Goal: Navigation & Orientation: Go to known website

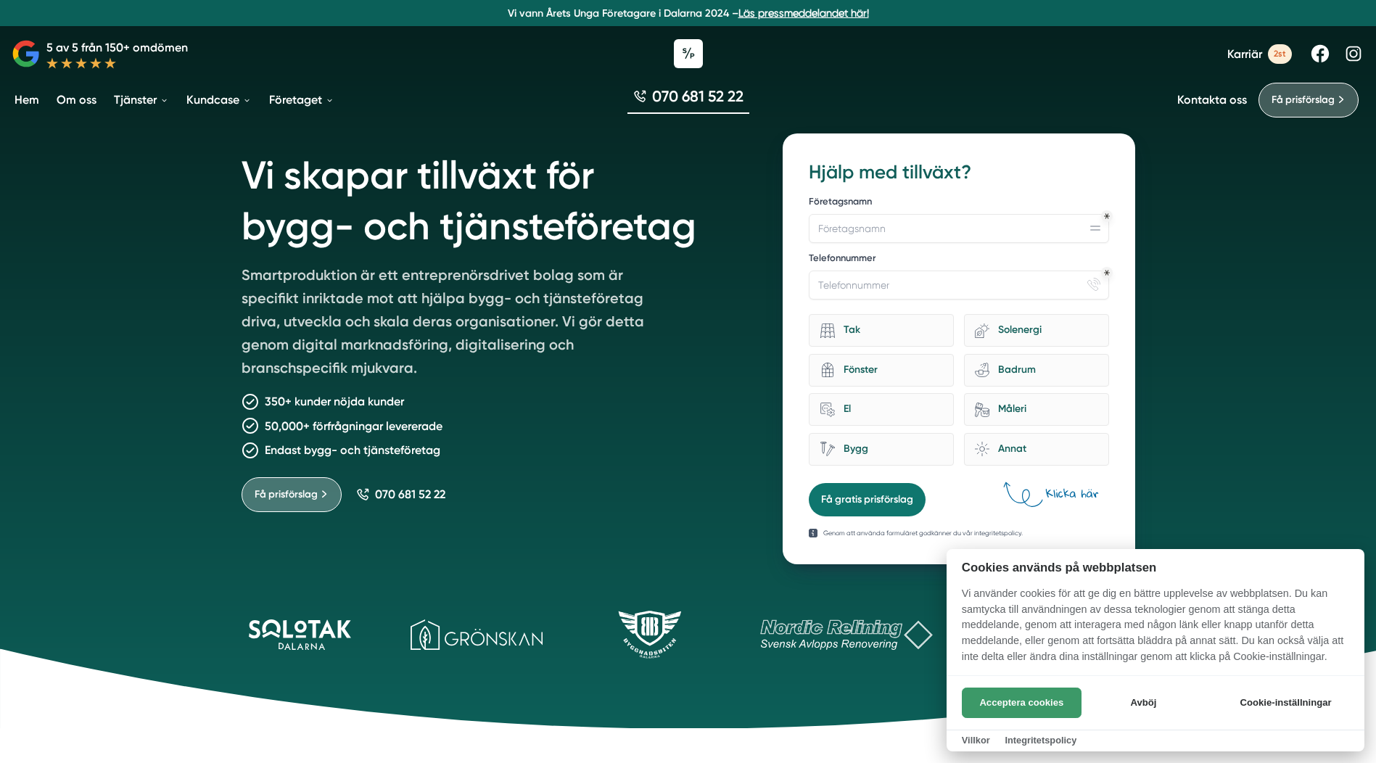
click at [1041, 701] on button "Acceptera cookies" at bounding box center [1022, 703] width 120 height 30
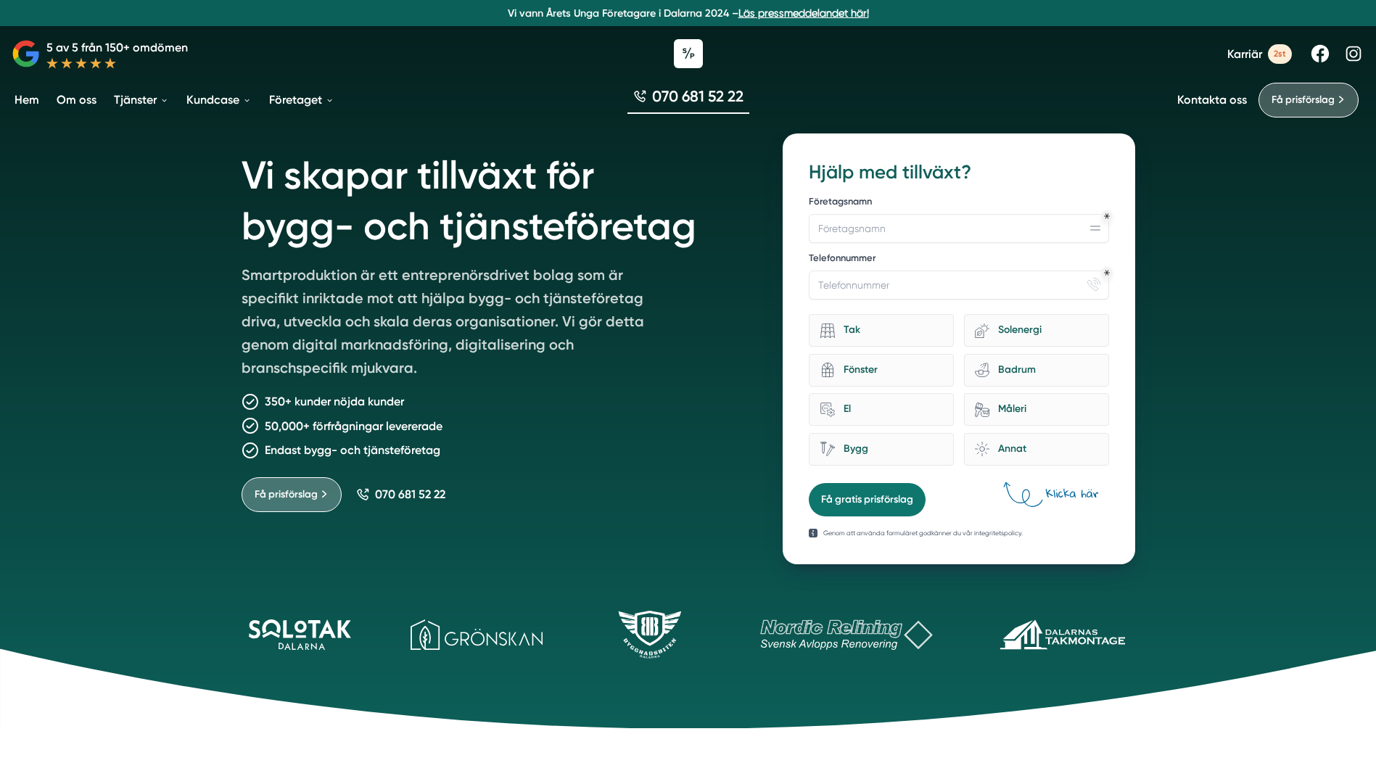
click at [905, 632] on icon at bounding box center [847, 634] width 202 height 30
click at [850, 635] on icon at bounding box center [847, 634] width 202 height 30
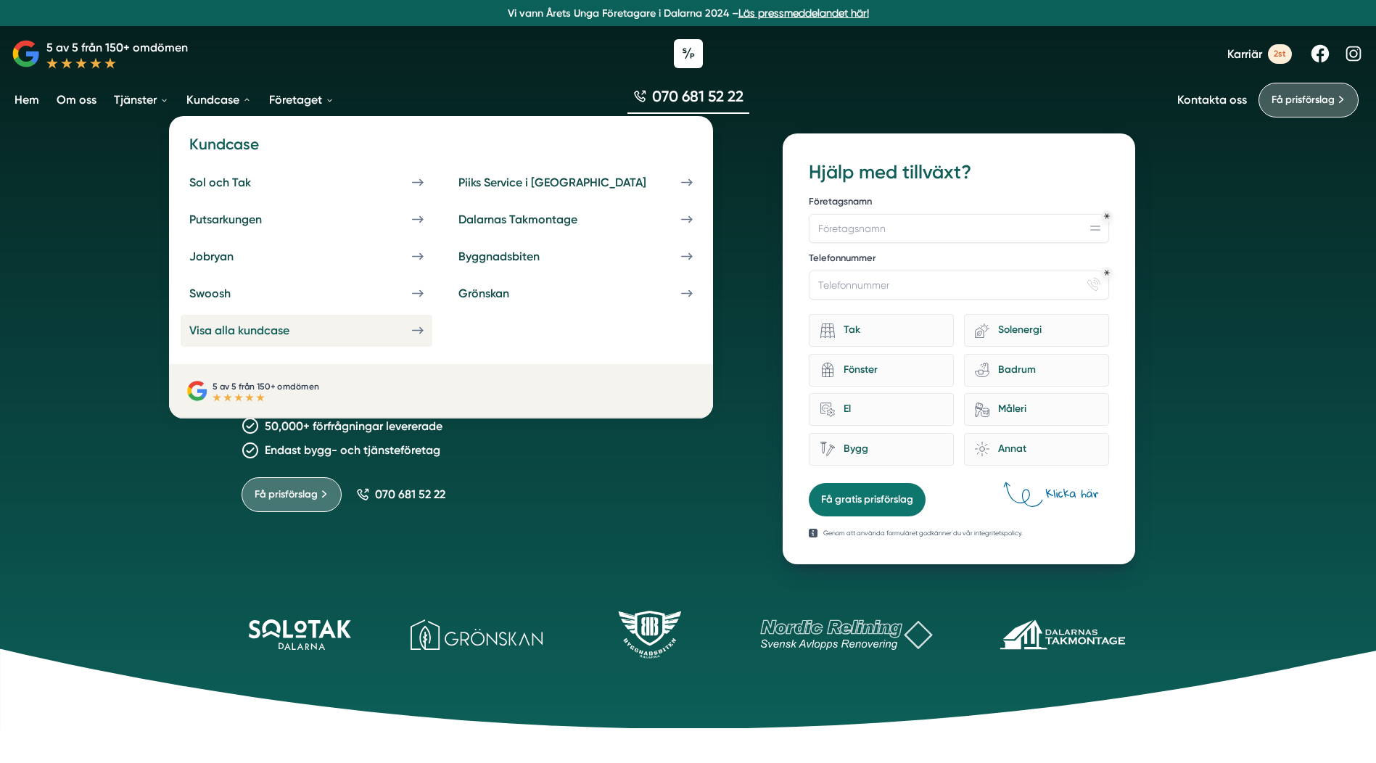
click at [243, 329] on div "Visa alla kundcase" at bounding box center [256, 330] width 135 height 14
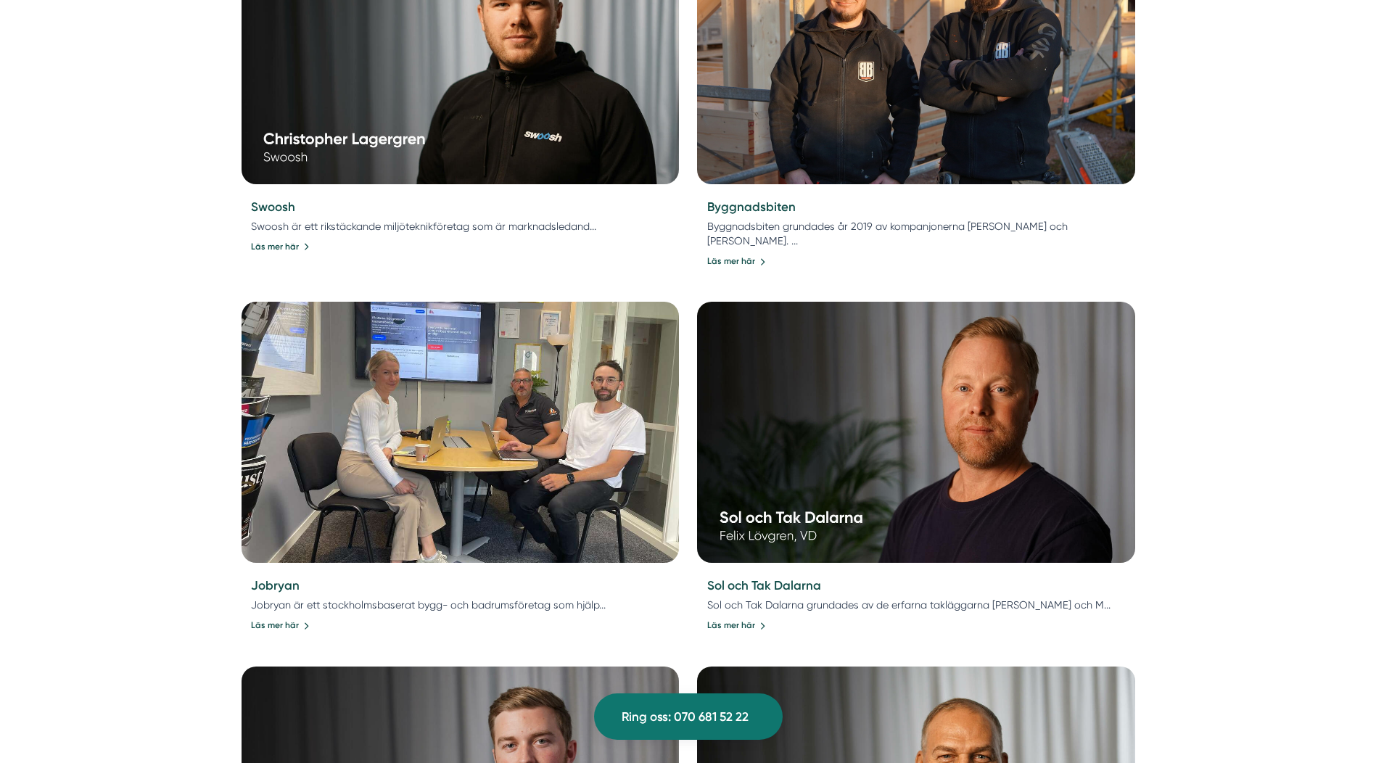
scroll to position [1088, 0]
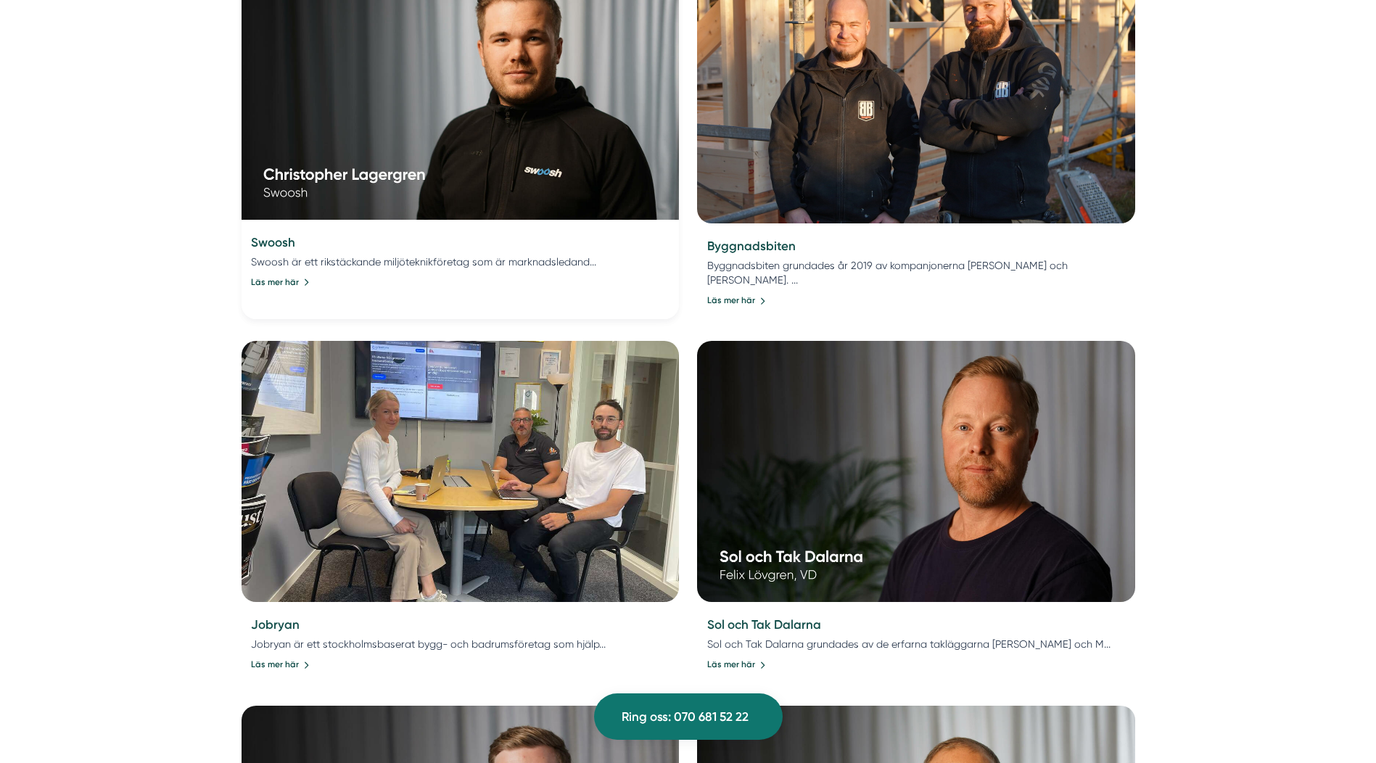
click at [368, 133] on img at bounding box center [460, 89] width 438 height 261
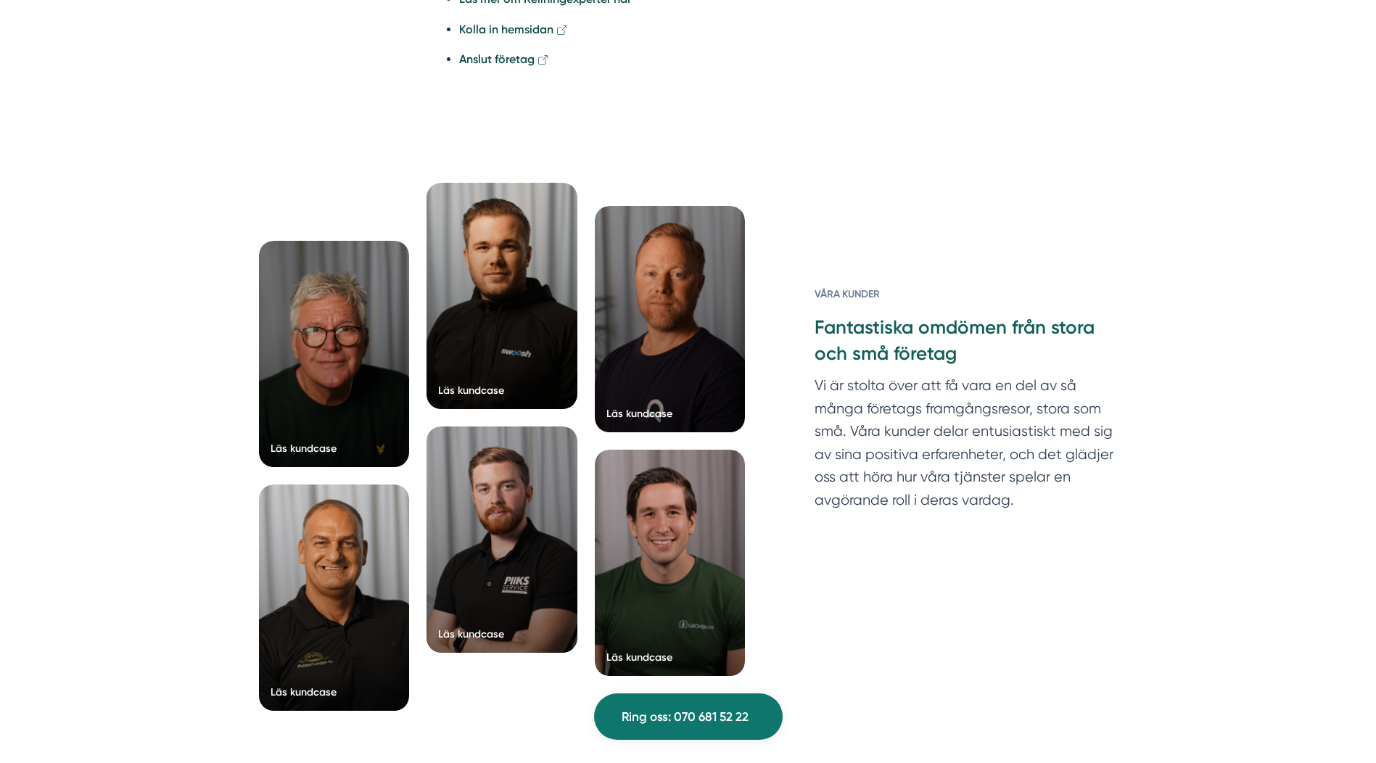
scroll to position [3046, 0]
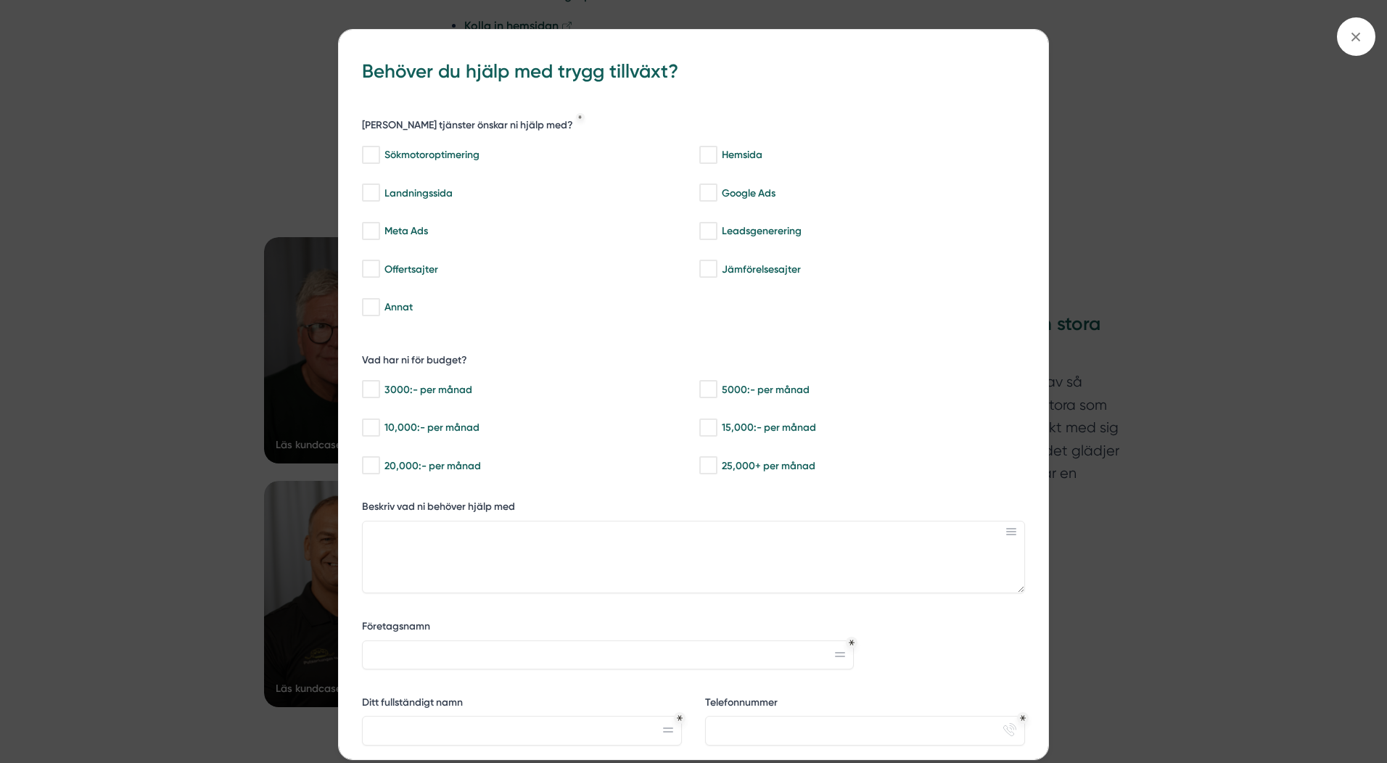
click at [1090, 86] on div "bbc9b822-b2c6-488a-ab3e-9a2d59e49c7c Behöver du hjälp med trygg tillväxt? [PERS…" at bounding box center [693, 381] width 1387 height 763
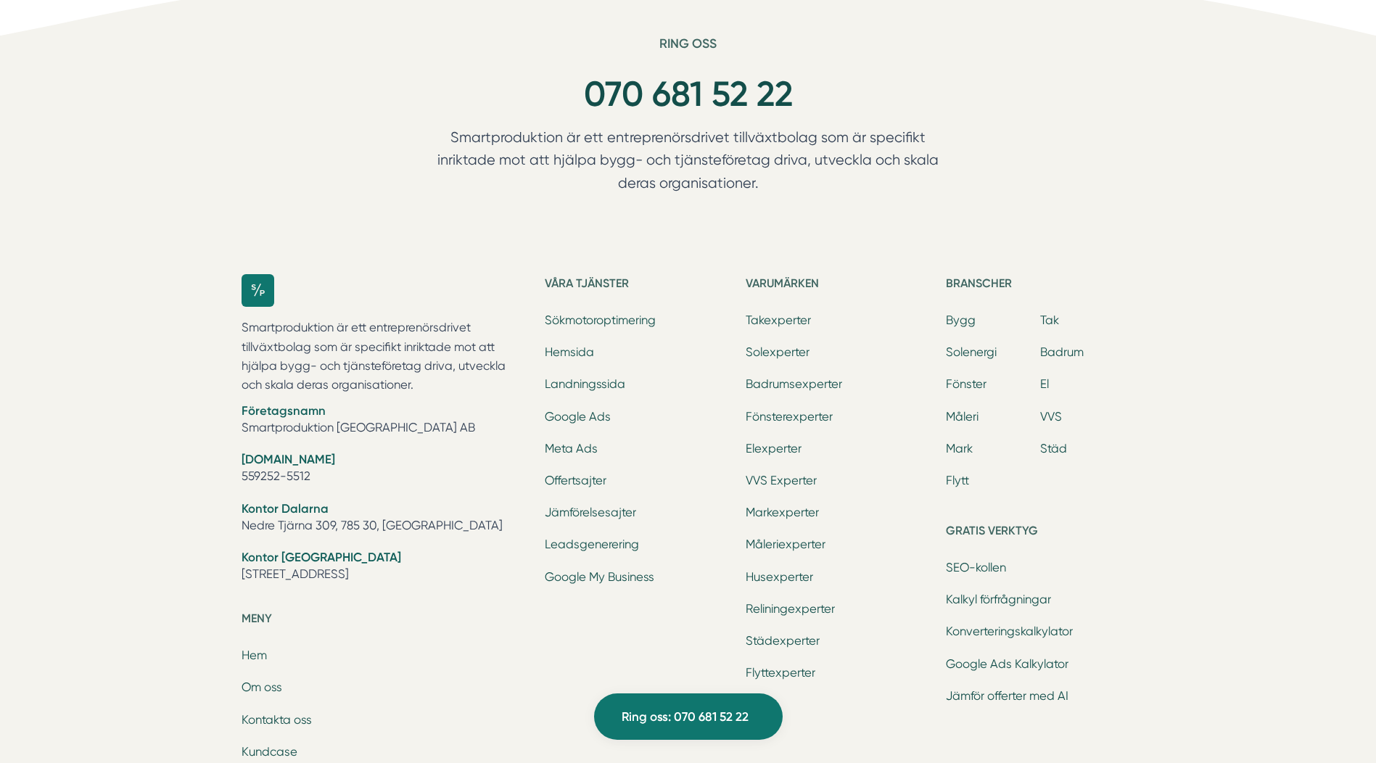
scroll to position [3989, 0]
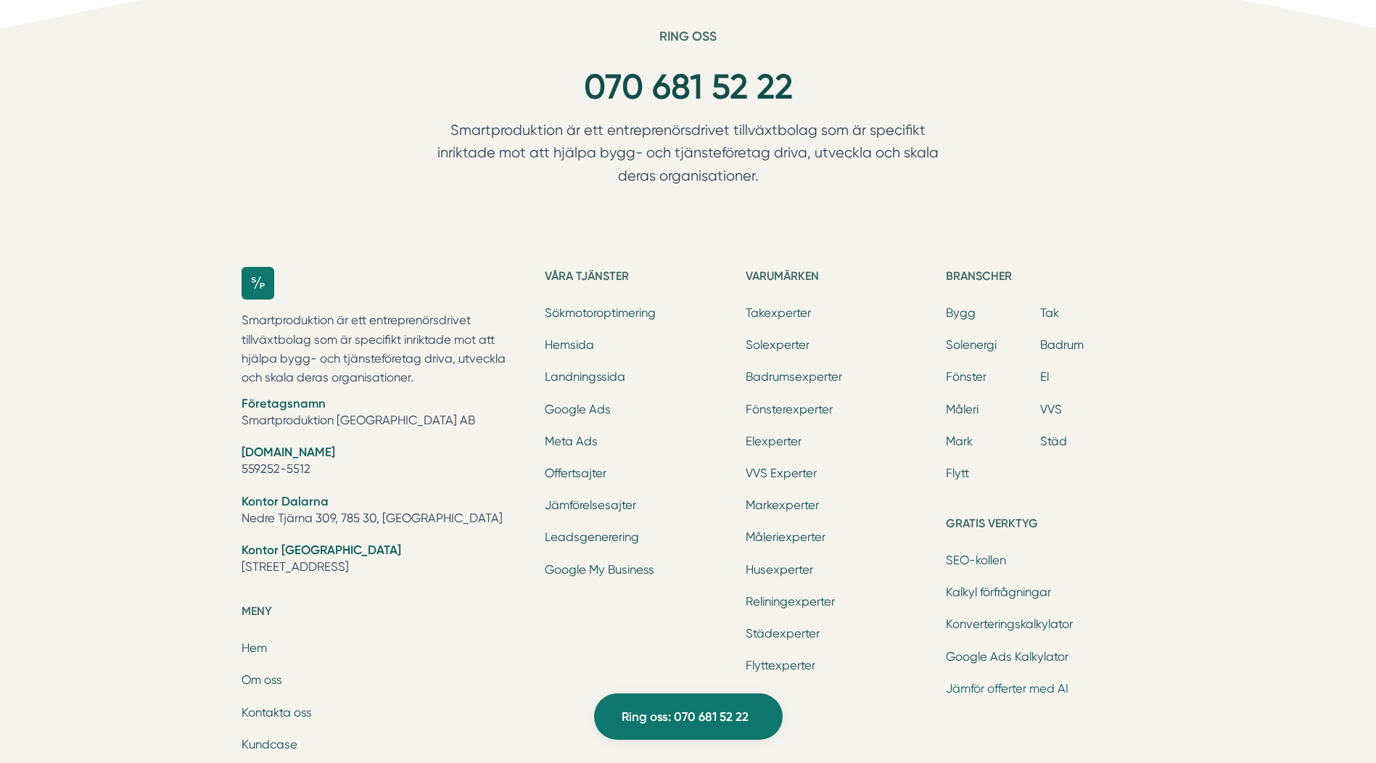
click at [1039, 682] on link "Jämför offerter med AI" at bounding box center [1007, 689] width 123 height 14
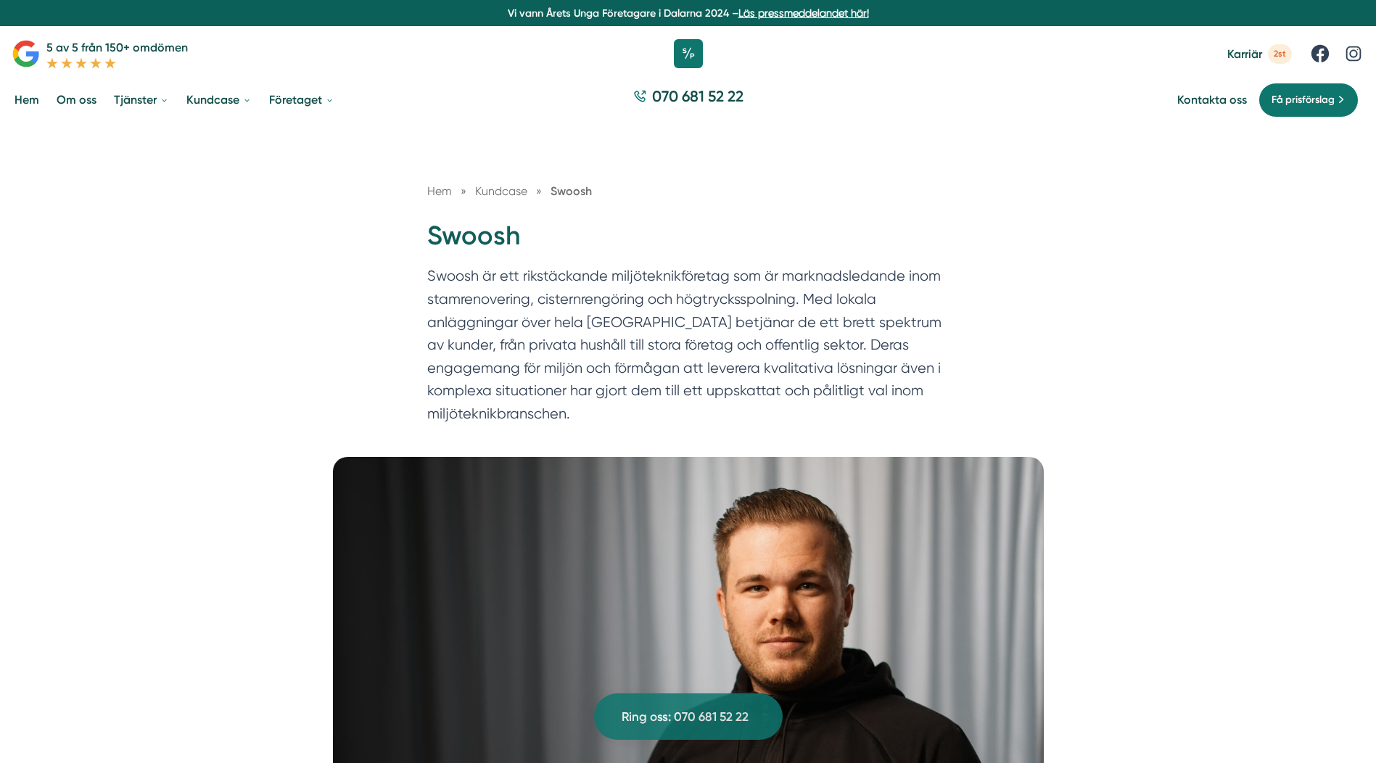
scroll to position [3989, 0]
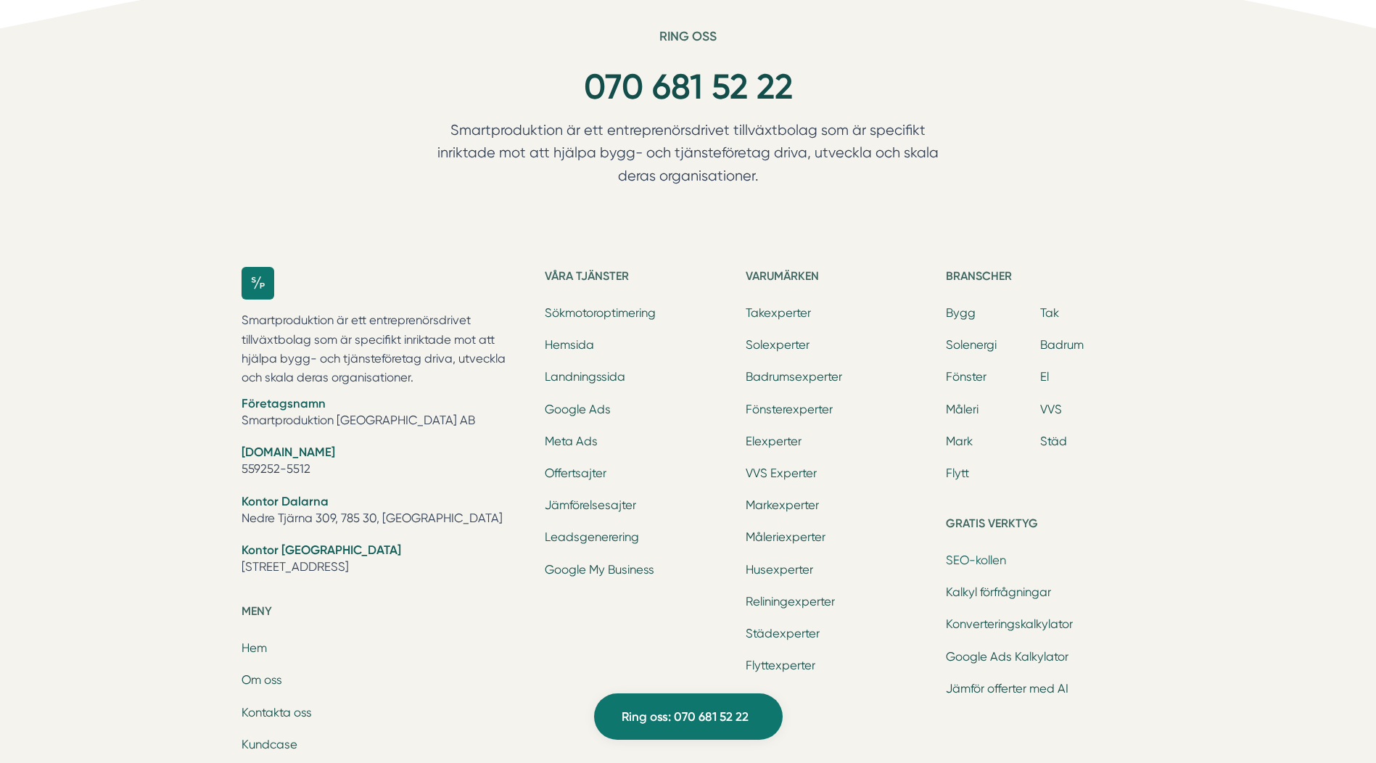
click at [970, 553] on link "SEO-kollen" at bounding box center [976, 560] width 60 height 14
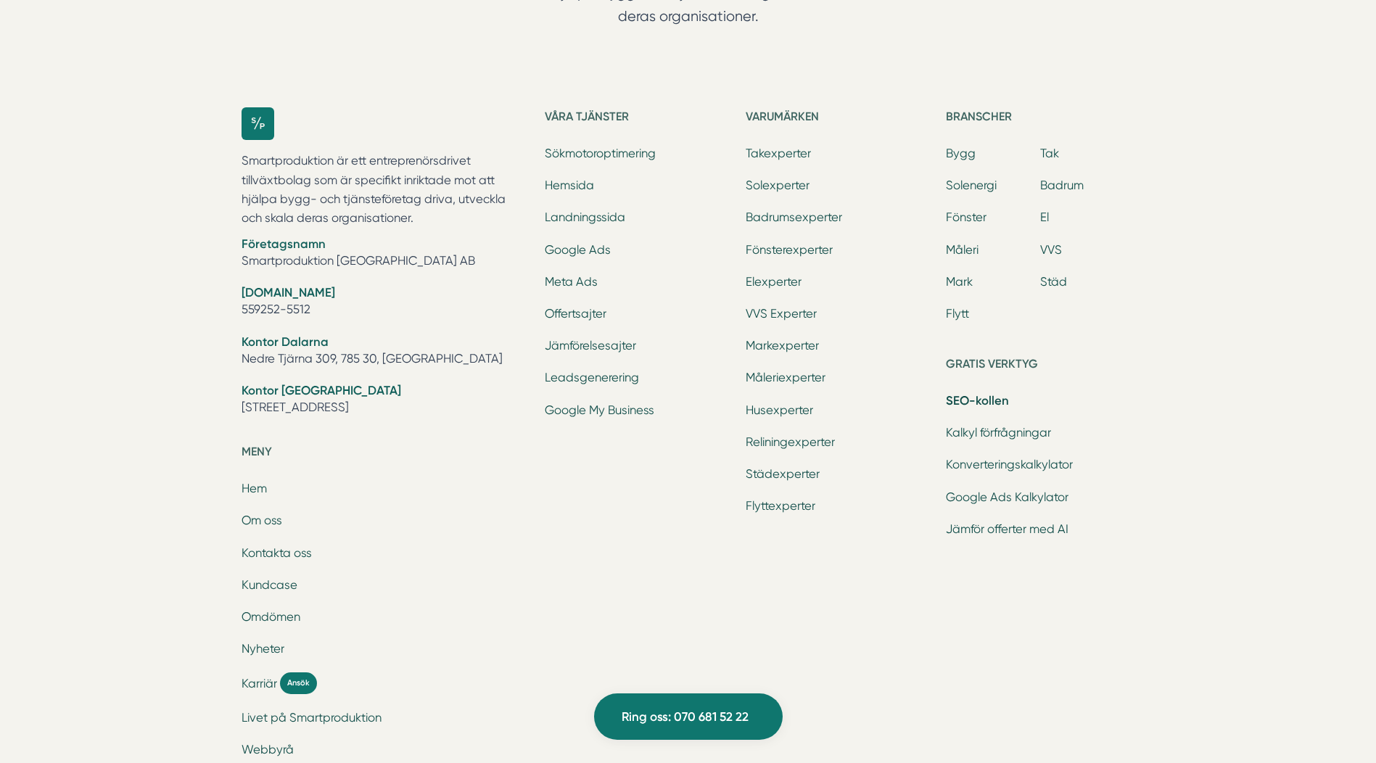
scroll to position [3149, 0]
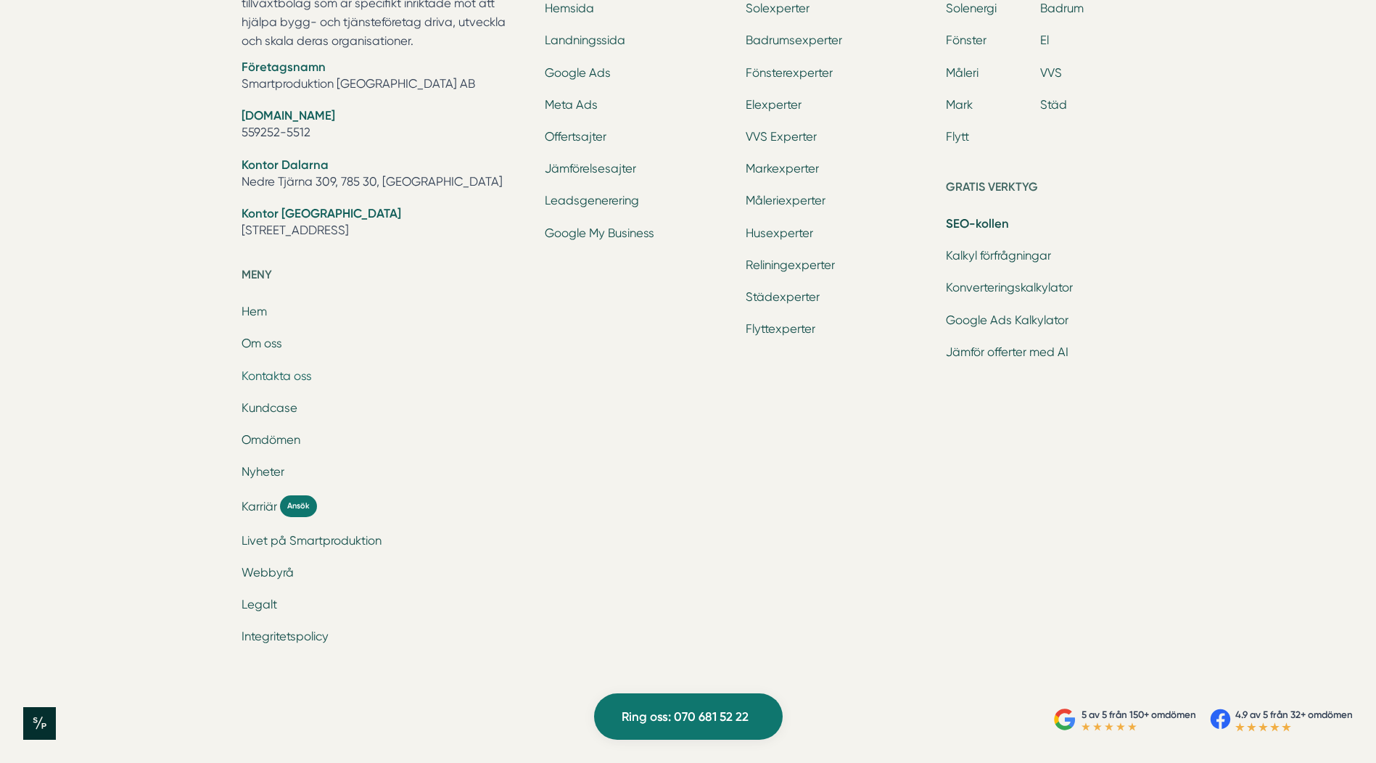
click at [268, 375] on link "Kontakta oss" at bounding box center [276, 376] width 70 height 14
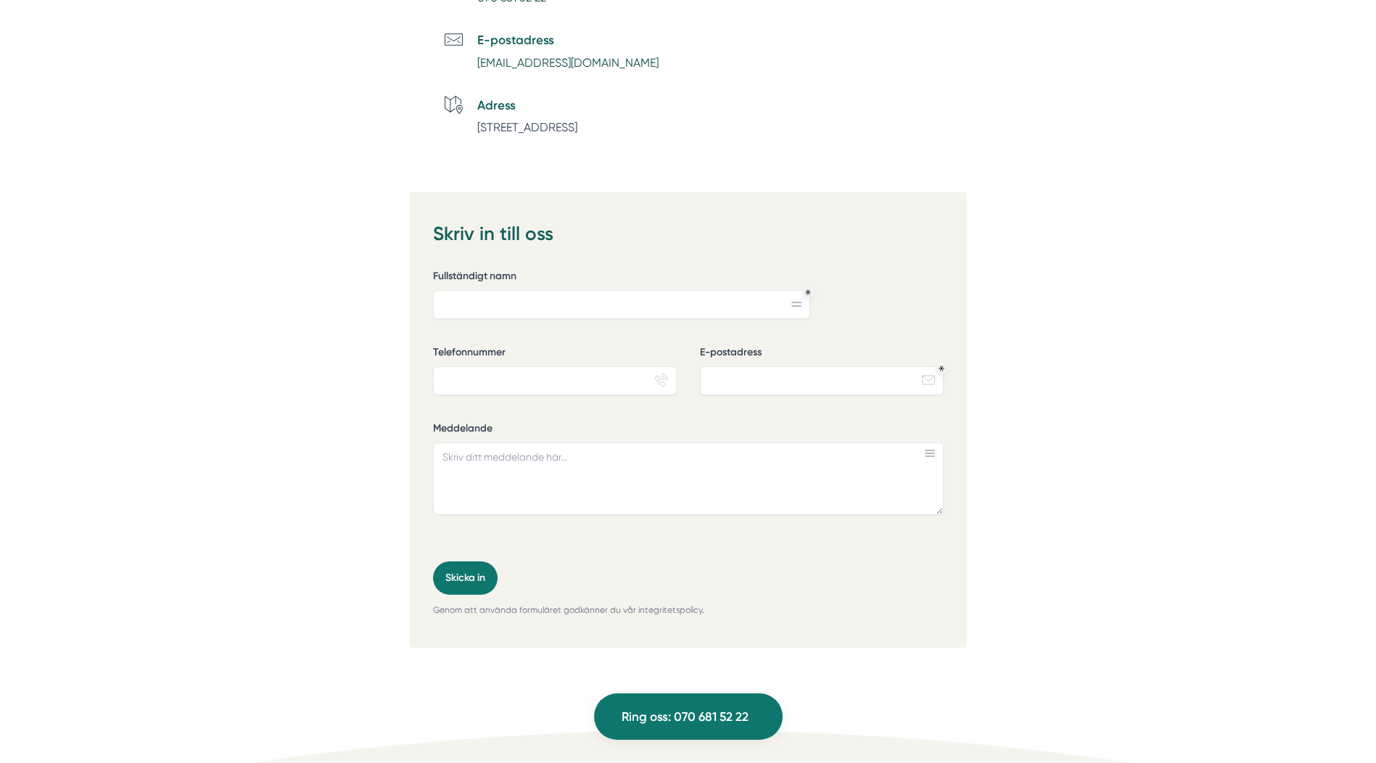
scroll to position [2028, 0]
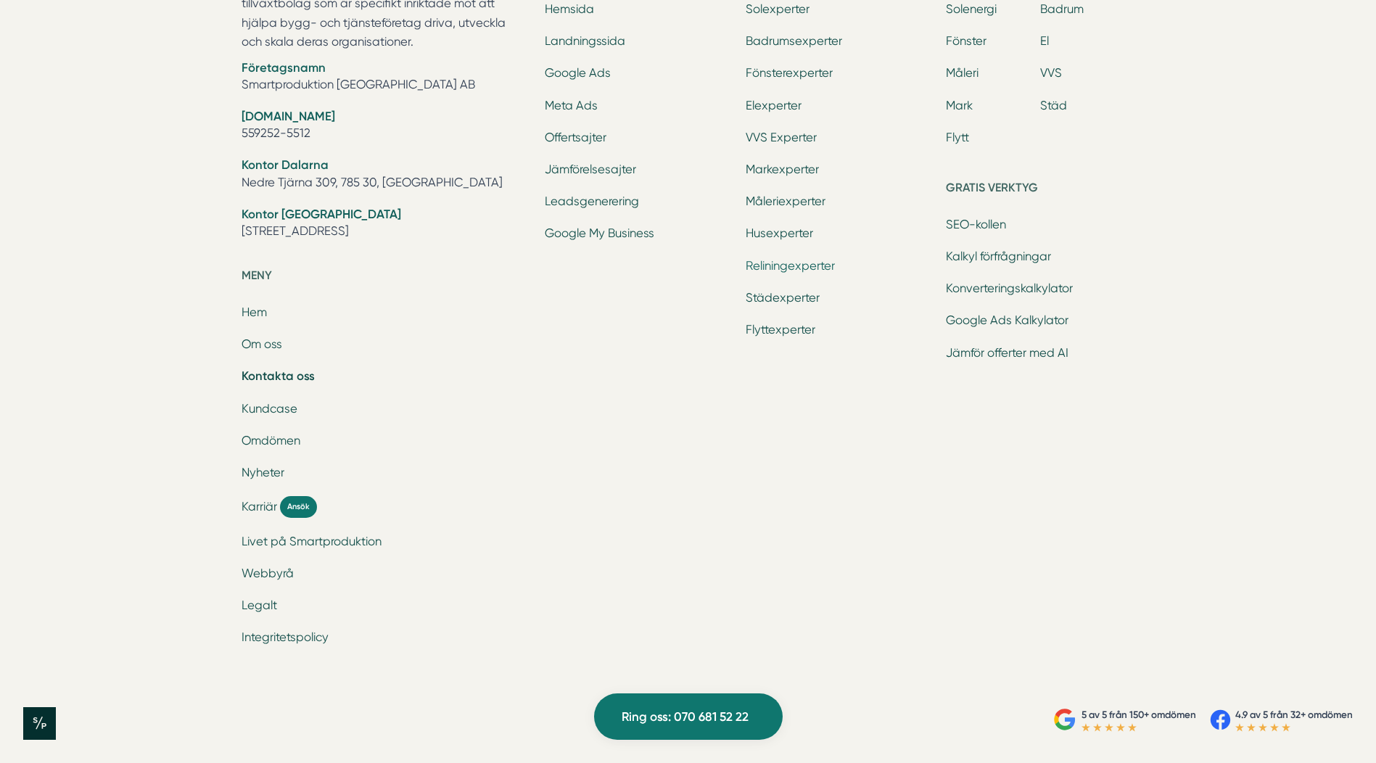
click at [772, 268] on link "Reliningexperter" at bounding box center [790, 266] width 89 height 14
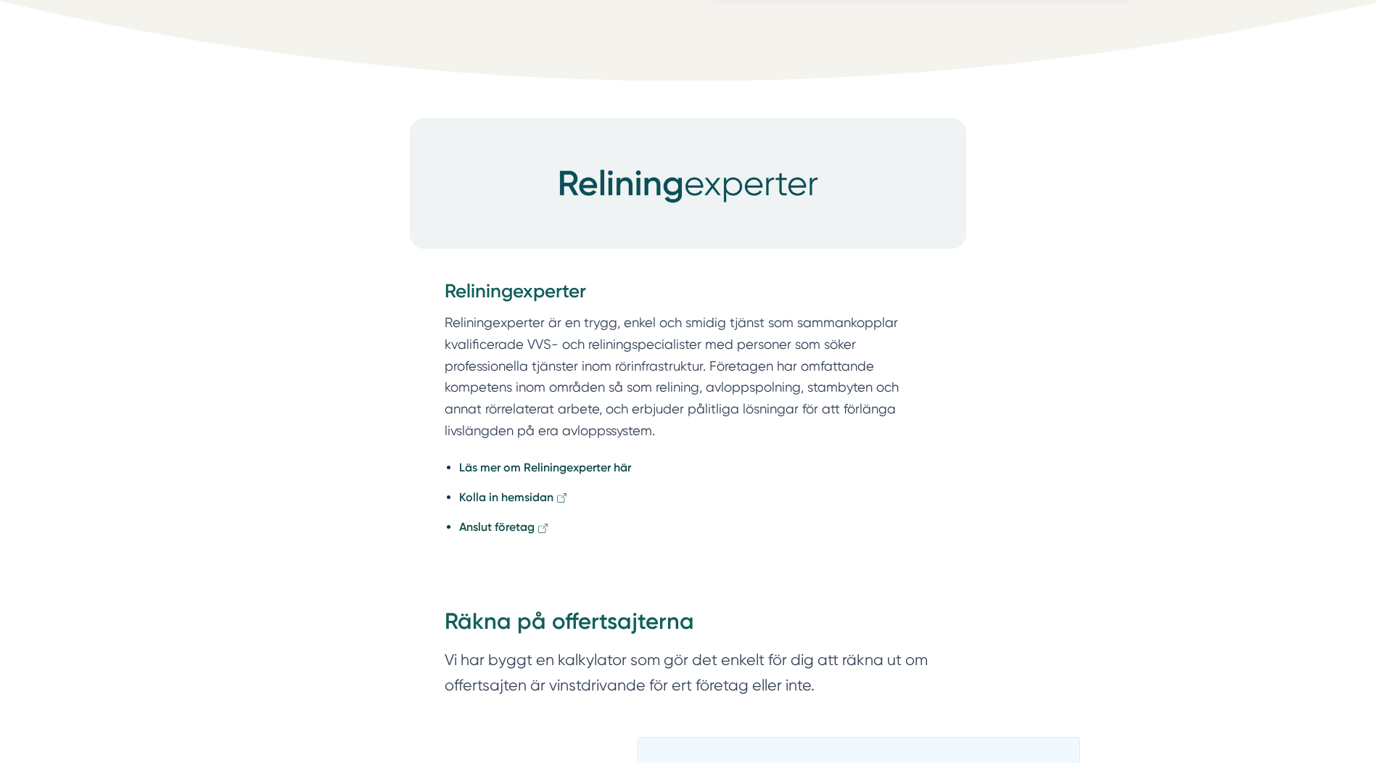
scroll to position [508, 0]
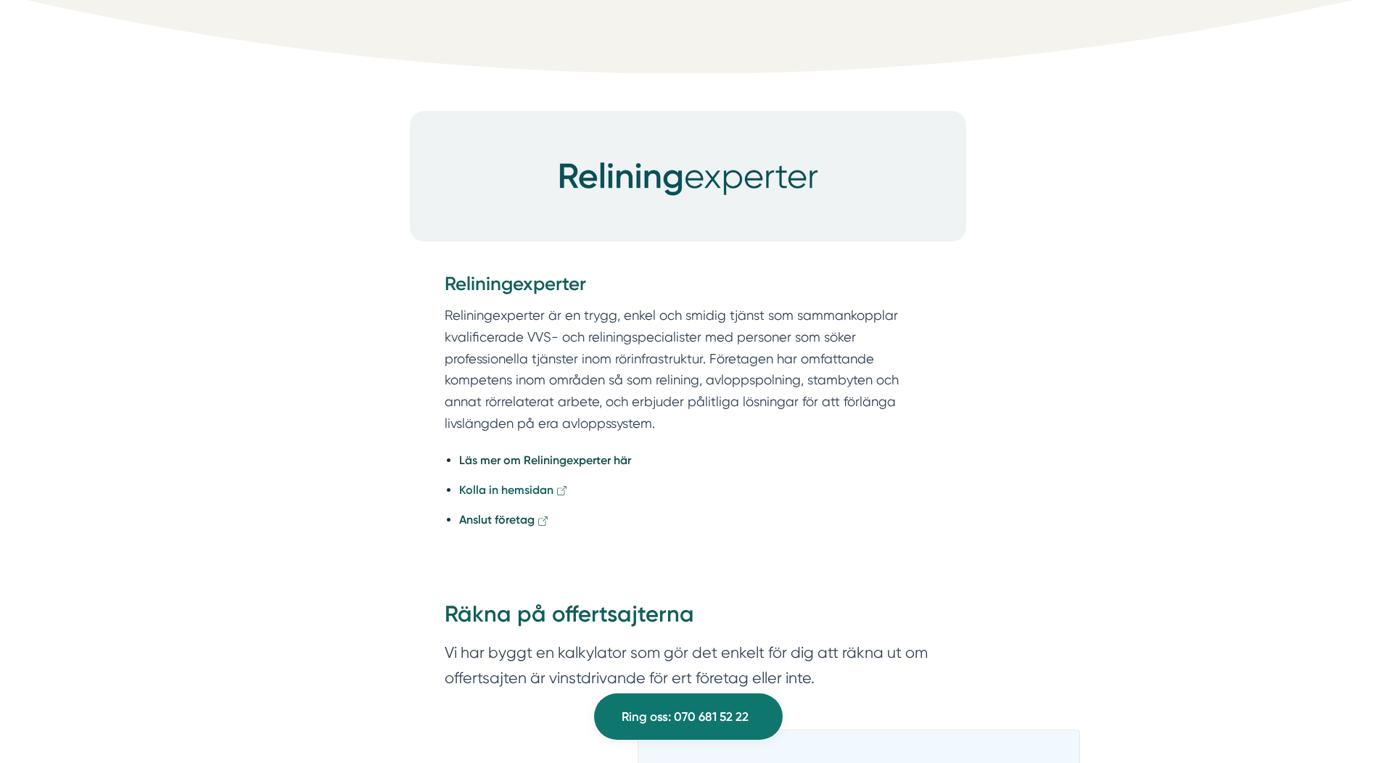
click at [507, 490] on strong "Kolla in hemsidan" at bounding box center [506, 490] width 94 height 14
